Goal: Navigation & Orientation: Find specific page/section

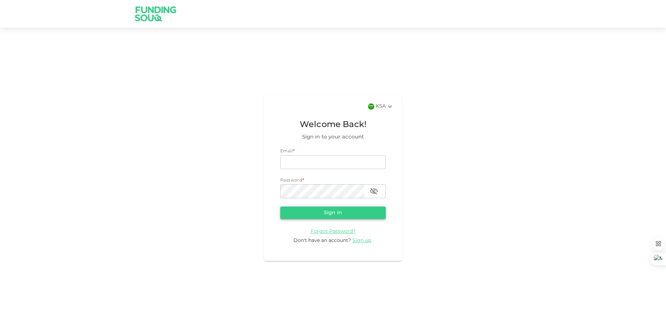
type input "[EMAIL_ADDRESS][DOMAIN_NAME]"
click at [348, 209] on button "Sign in" at bounding box center [332, 212] width 105 height 12
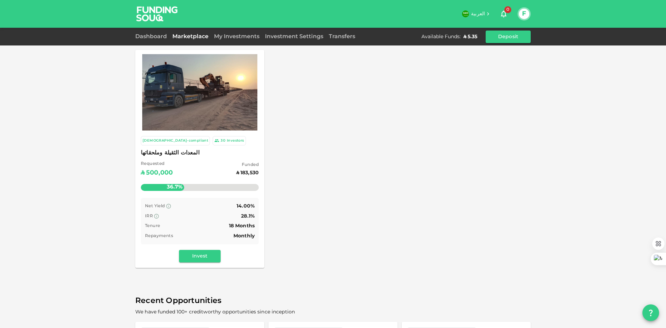
click at [159, 39] on div "Dashboard" at bounding box center [152, 37] width 34 height 8
click at [158, 38] on link "Dashboard" at bounding box center [152, 36] width 34 height 5
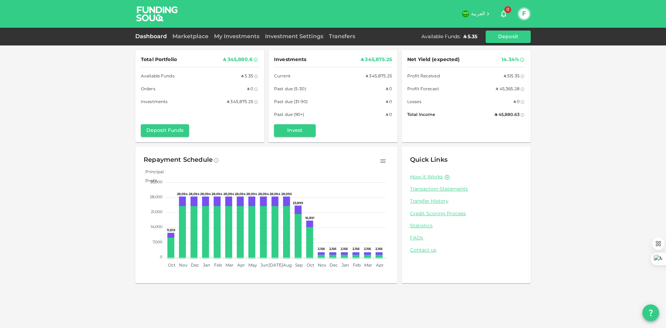
click at [244, 37] on link "My Investments" at bounding box center [236, 36] width 51 height 5
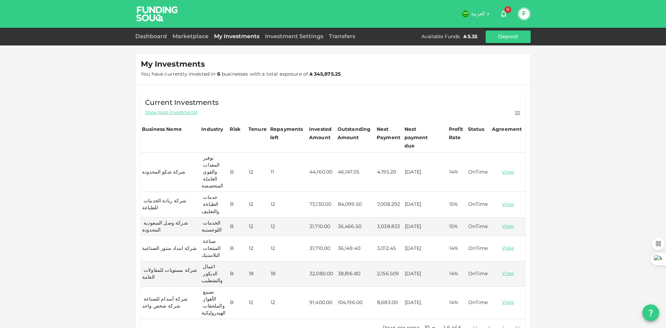
drag, startPoint x: 315, startPoint y: 155, endPoint x: 310, endPoint y: 156, distance: 5.3
click at [315, 155] on td "44,160.00" at bounding box center [322, 172] width 28 height 39
click at [150, 153] on td "شركة شكو المحدودة" at bounding box center [170, 172] width 59 height 39
click at [150, 155] on td "شركة شكو المحدودة" at bounding box center [170, 172] width 59 height 39
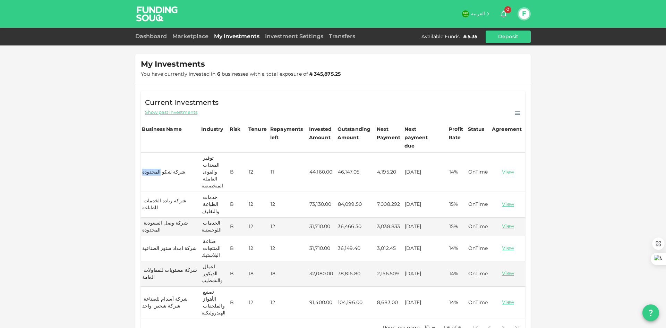
click at [150, 155] on td "شركة شكو المحدودة" at bounding box center [170, 172] width 59 height 39
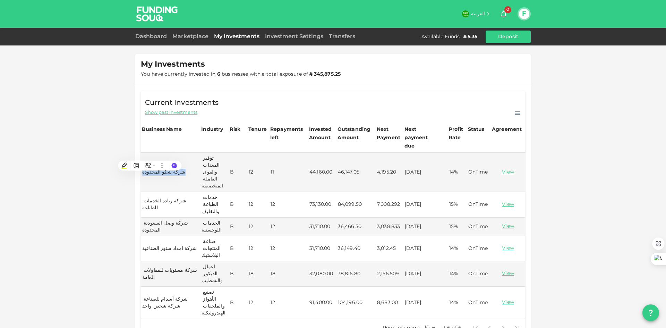
copy td "شركة شكو المحدودة"
click at [160, 192] on td "شركة ريادة الخدمات للطباعة" at bounding box center [170, 204] width 59 height 25
copy td "شركة ريادة الخدمات للطباعة"
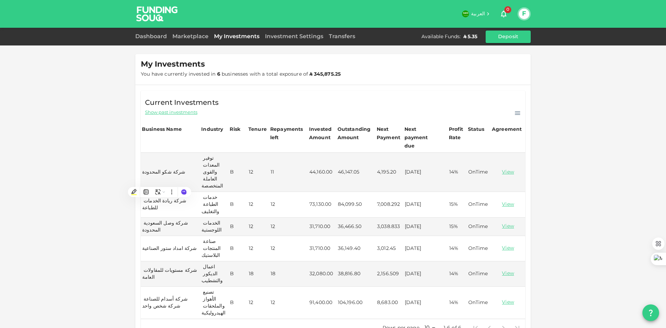
click at [151, 236] on td "شركة امداد ستور الصناعية" at bounding box center [170, 248] width 59 height 25
click at [157, 218] on td "شركة وصل السعودية المحدودة" at bounding box center [170, 227] width 59 height 18
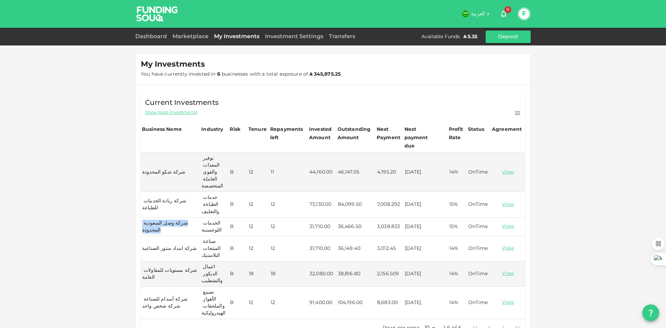
click at [157, 218] on td "شركة وصل السعودية المحدودة" at bounding box center [170, 227] width 59 height 18
copy td "شركة وصل السعودية المحدودة"
click at [167, 236] on td "شركة امداد ستور الصناعية" at bounding box center [170, 248] width 59 height 25
click at [165, 236] on td "شركة امداد ستور الصناعية" at bounding box center [170, 248] width 59 height 25
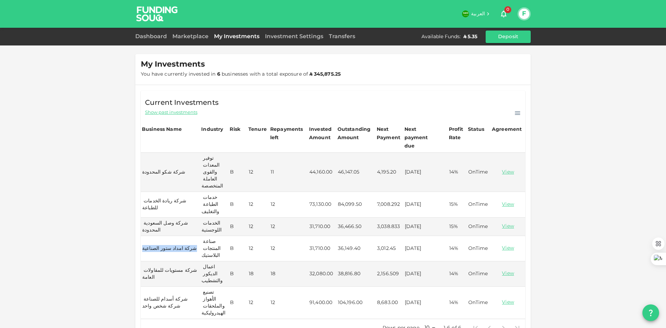
click at [165, 236] on td "شركة امداد ستور الصناعية" at bounding box center [170, 248] width 59 height 25
copy td "شركة امداد ستور الصناعية"
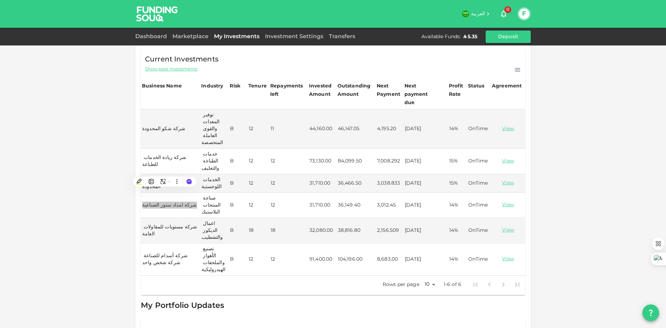
scroll to position [56, 0]
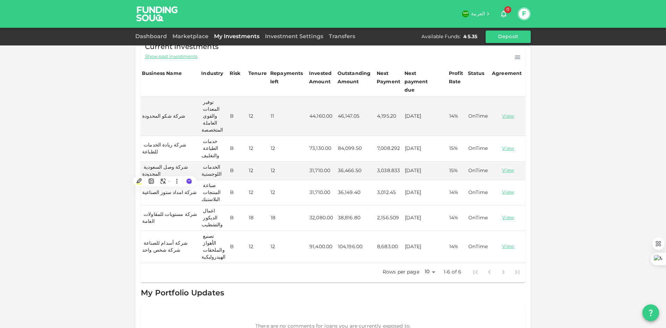
click at [170, 205] on td "شركة مستويات للمقاولات العامة" at bounding box center [170, 217] width 59 height 25
copy td "شركة مستويات للمقاولات العامة"
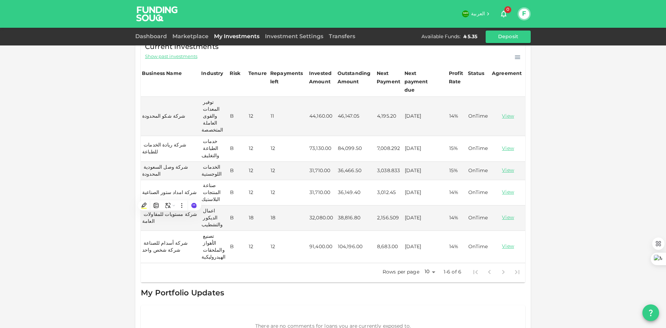
drag, startPoint x: 152, startPoint y: 258, endPoint x: 152, endPoint y: 254, distance: 4.2
click at [152, 287] on div "My Portfolio Updates There are no comments for loans you are currently exposed …" at bounding box center [333, 317] width 384 height 61
click at [152, 231] on td "شركة أسدام للصناعة شركة شخص واحد" at bounding box center [170, 247] width 59 height 32
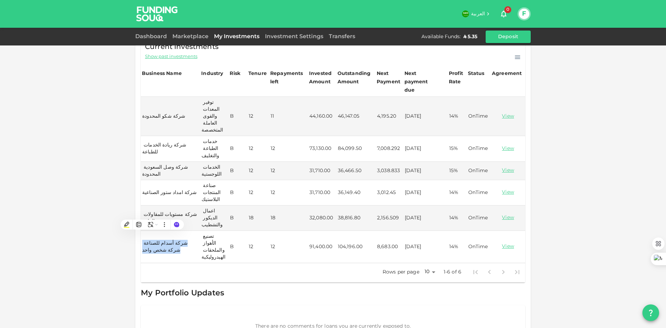
copy td "شركة أسدام للصناعة شركة شخص واحد"
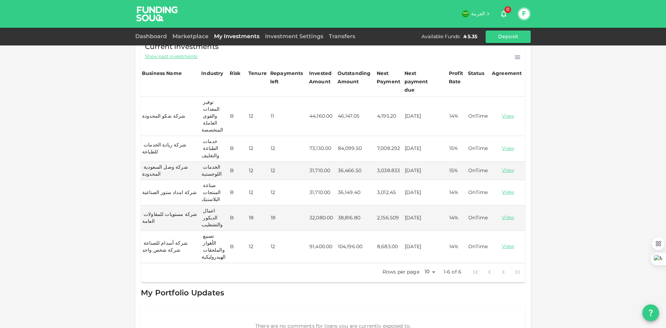
click at [317, 103] on td "44,160.00" at bounding box center [322, 116] width 28 height 39
click at [317, 102] on td "44,160.00" at bounding box center [322, 116] width 28 height 39
copy td "44,160.00"
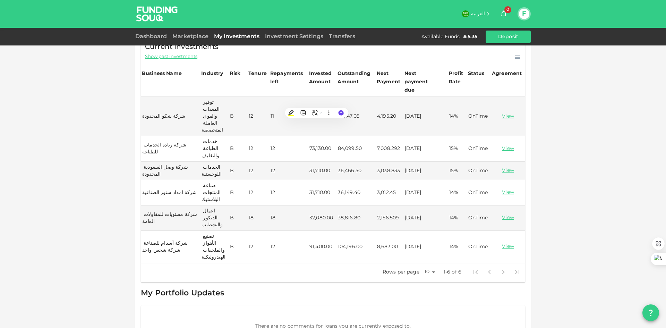
click at [313, 136] on td "73,130.00" at bounding box center [322, 148] width 28 height 25
copy td "73,130.00"
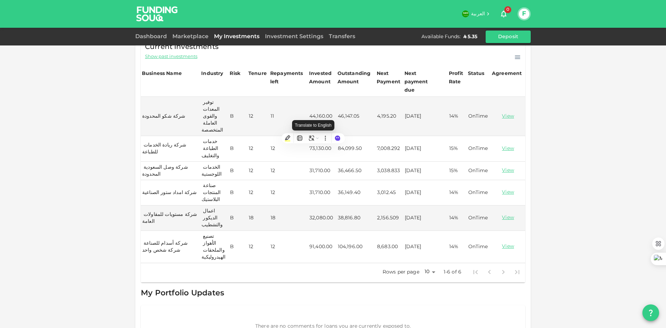
click at [313, 162] on td "31,710.00" at bounding box center [322, 171] width 28 height 18
copy td "31,710.00"
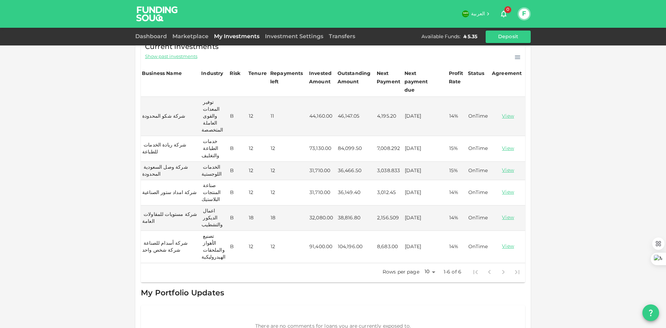
click at [119, 182] on div "My Investments You have currently invested in 6 businesses with a total exposur…" at bounding box center [333, 150] width 666 height 412
click at [316, 180] on td "31,710.00" at bounding box center [322, 192] width 28 height 25
copy td "31,710.00"
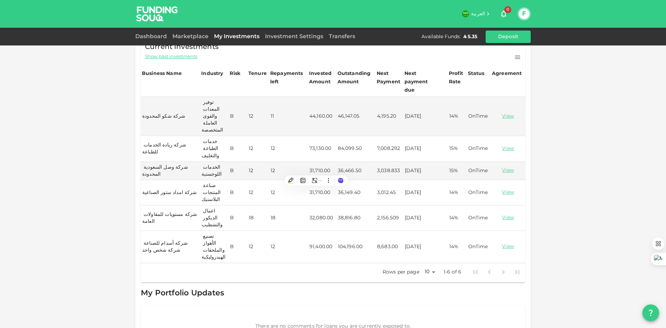
click at [319, 205] on td "32,080.00" at bounding box center [322, 217] width 28 height 25
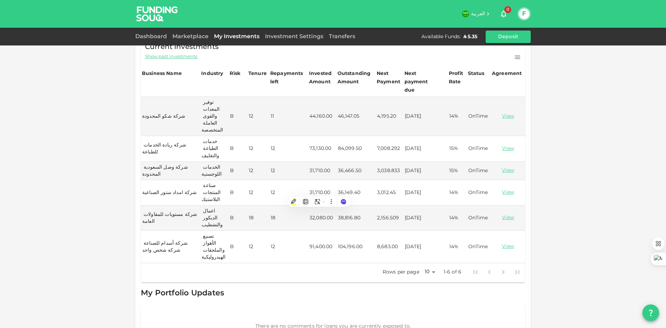
click at [314, 231] on td "91,400.00" at bounding box center [322, 247] width 28 height 32
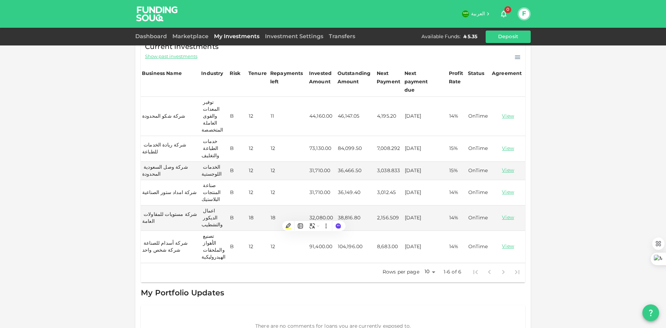
click at [348, 102] on td "46,147.05" at bounding box center [356, 116] width 39 height 39
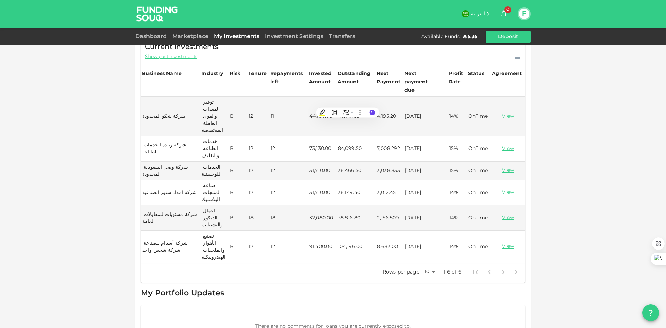
click at [347, 136] on td "84,099.50" at bounding box center [356, 148] width 39 height 25
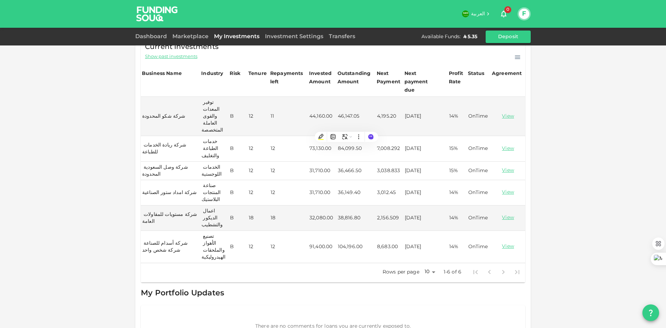
click at [340, 162] on td "36,466.50" at bounding box center [356, 171] width 39 height 18
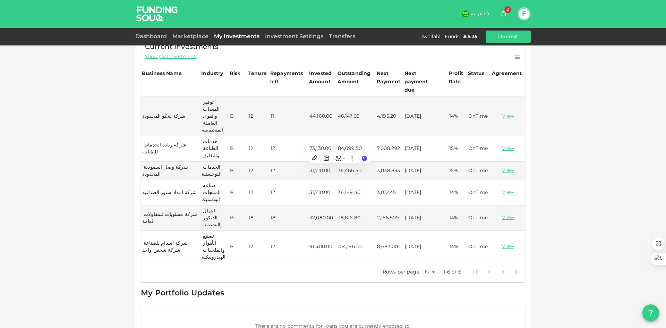
click at [352, 180] on td "36,149.40" at bounding box center [356, 192] width 39 height 25
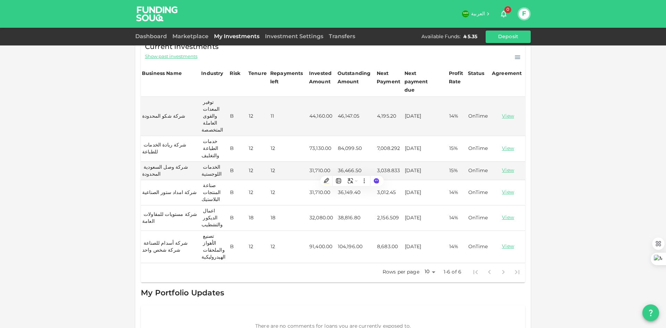
click at [346, 205] on td "38,816.80" at bounding box center [356, 217] width 39 height 25
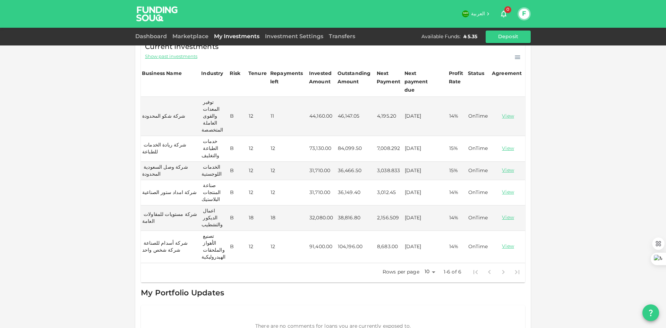
click at [351, 231] on td "104,196.00" at bounding box center [356, 247] width 39 height 32
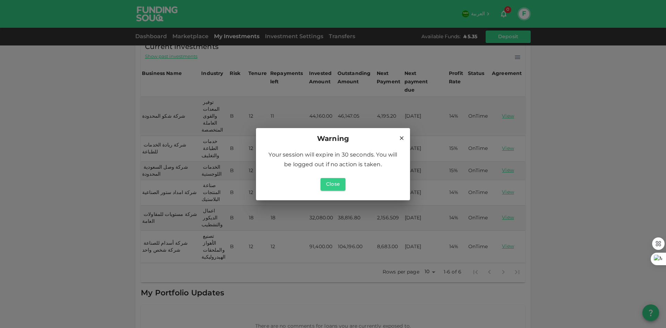
click at [398, 136] on div "Warning" at bounding box center [332, 139] width 137 height 11
click at [404, 142] on h2 "Warning" at bounding box center [333, 139] width 154 height 22
click at [400, 139] on icon at bounding box center [402, 138] width 6 height 6
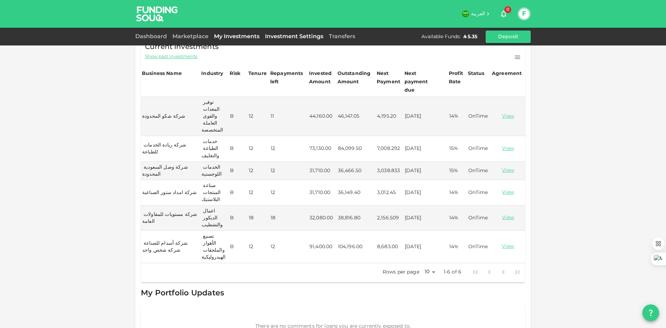
click at [288, 35] on link "Investment Settings" at bounding box center [294, 36] width 64 height 5
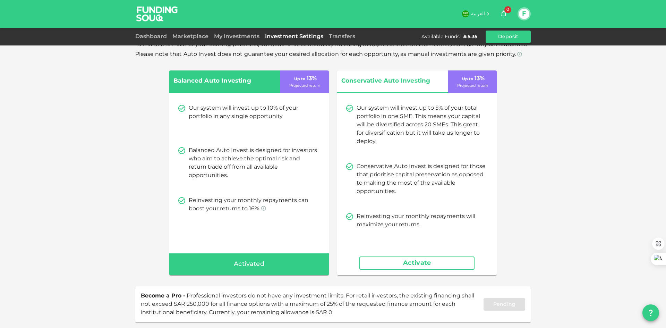
scroll to position [42, 0]
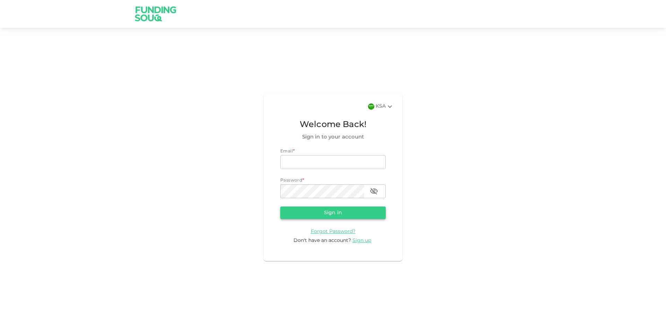
type input "[EMAIL_ADDRESS][DOMAIN_NAME]"
click at [349, 212] on button "Sign in" at bounding box center [332, 212] width 105 height 12
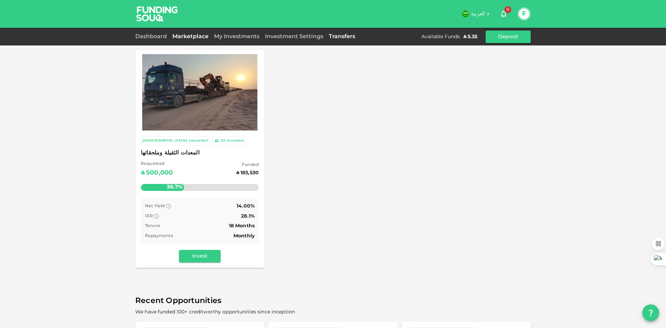
click at [337, 37] on link "Transfers" at bounding box center [342, 36] width 32 height 5
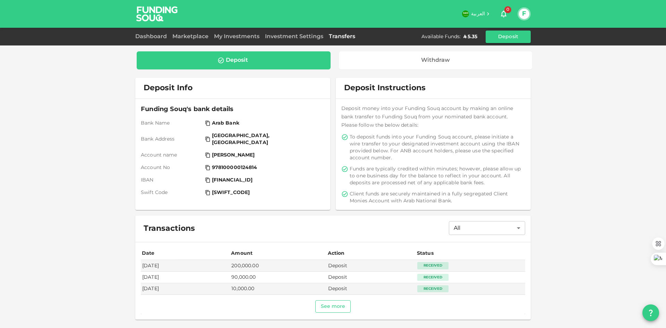
click at [343, 310] on button "See more" at bounding box center [333, 306] width 36 height 12
click at [274, 39] on link "Investment Settings" at bounding box center [294, 36] width 64 height 5
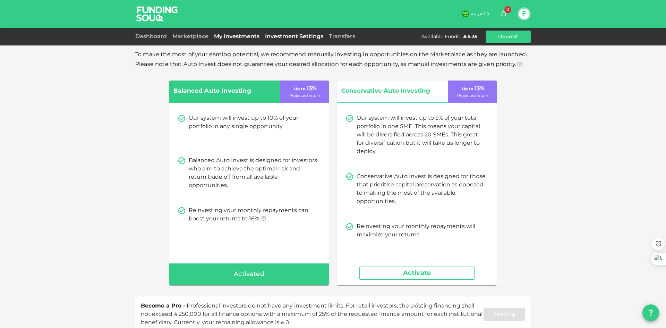
click at [235, 35] on link "My Investments" at bounding box center [236, 36] width 51 height 5
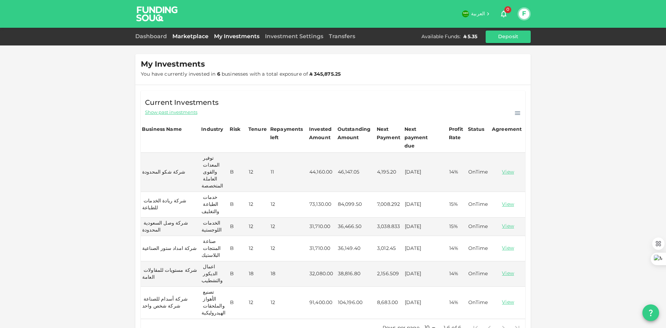
click at [189, 38] on link "Marketplace" at bounding box center [191, 36] width 42 height 5
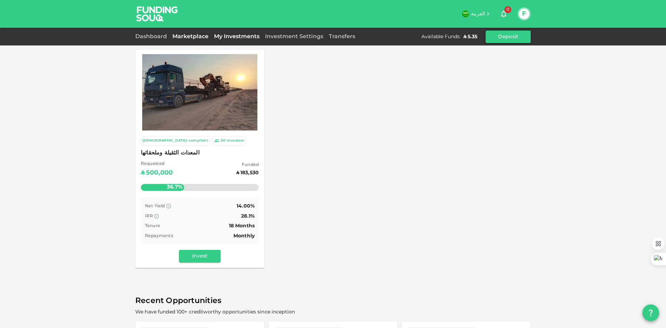
click at [246, 37] on link "My Investments" at bounding box center [236, 36] width 51 height 5
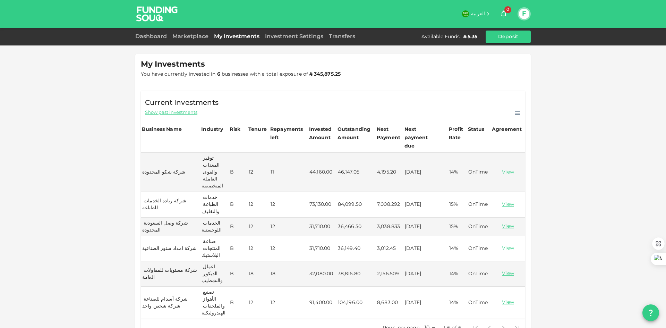
click at [187, 33] on div "Marketplace" at bounding box center [191, 37] width 42 height 8
click at [155, 35] on link "Dashboard" at bounding box center [152, 36] width 34 height 5
